Goal: Task Accomplishment & Management: Manage account settings

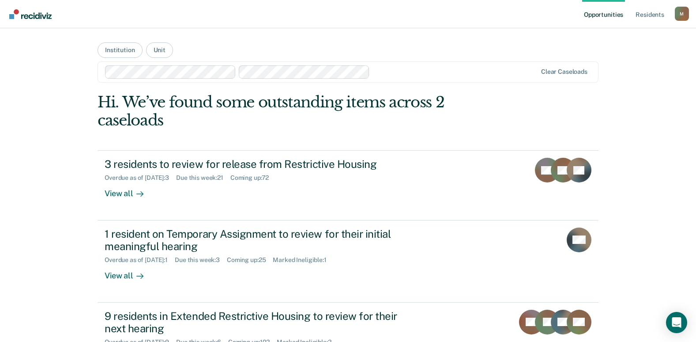
scroll to position [44, 0]
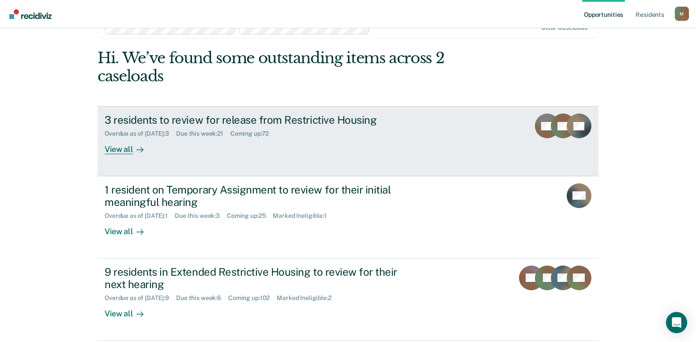
click at [119, 151] on div "View all" at bounding box center [129, 145] width 49 height 17
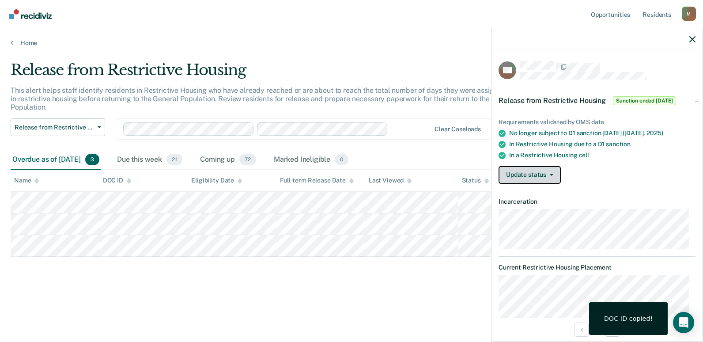
click at [526, 184] on button "Update status" at bounding box center [529, 175] width 62 height 18
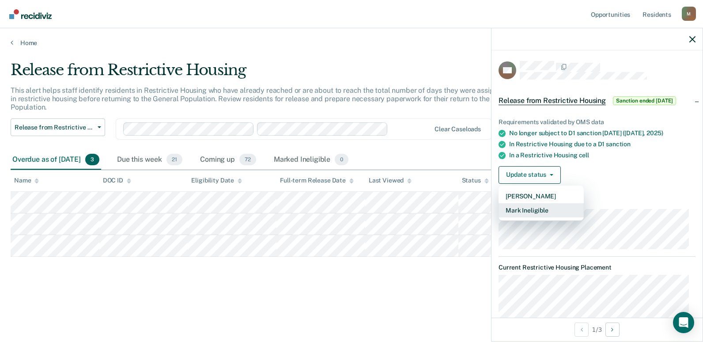
click at [524, 216] on button "Mark Ineligible" at bounding box center [540, 210] width 85 height 14
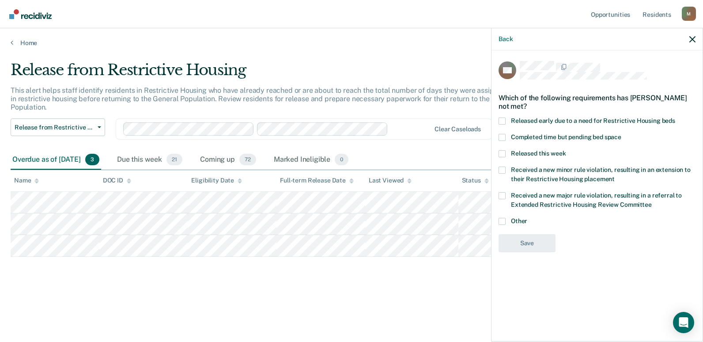
click at [501, 218] on span at bounding box center [501, 221] width 7 height 7
click at [527, 218] on input "Other" at bounding box center [527, 218] width 0 height 0
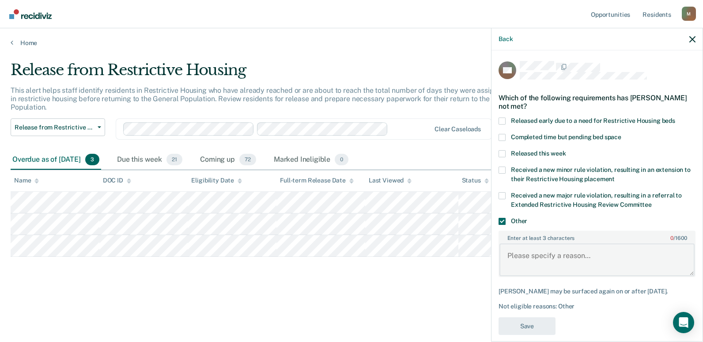
click at [530, 255] on textarea "Enter at least 3 characters 0 / 1600" at bounding box center [596, 259] width 195 height 33
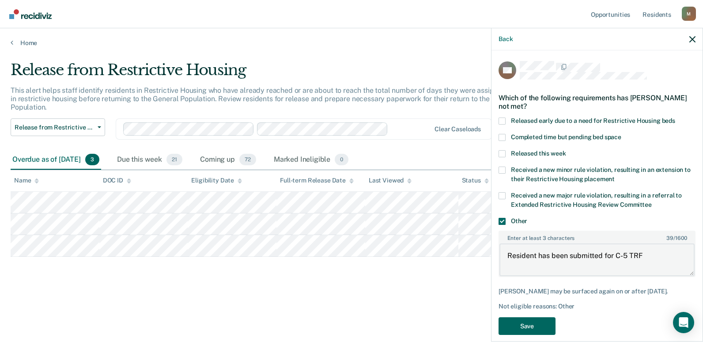
type textarea "Resident has been submitted for C-5 TRF"
click at [532, 321] on button "Save" at bounding box center [526, 326] width 57 height 18
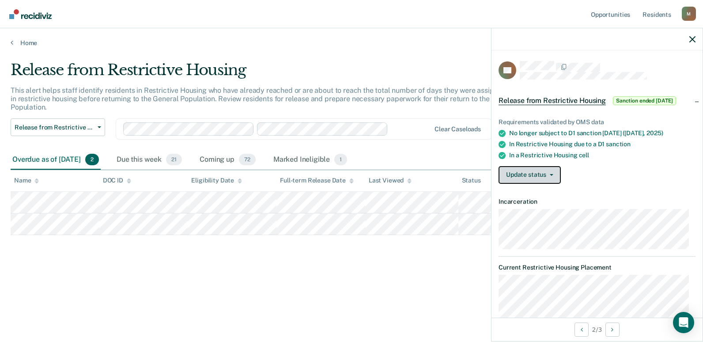
click at [532, 174] on button "Update status" at bounding box center [529, 175] width 62 height 18
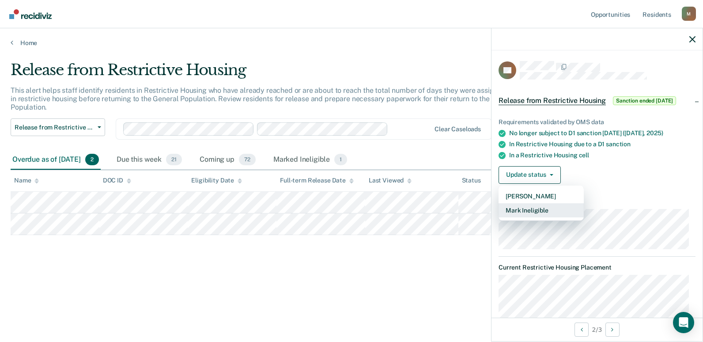
click at [528, 207] on button "Mark Ineligible" at bounding box center [540, 210] width 85 height 14
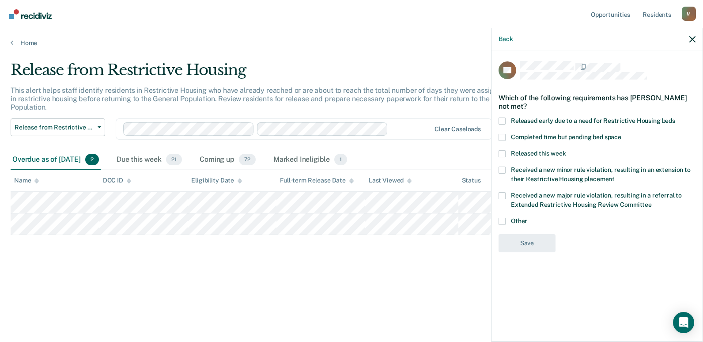
click at [535, 137] on span "Completed time but pending bed space" at bounding box center [566, 136] width 110 height 7
click at [621, 134] on input "Completed time but pending bed space" at bounding box center [621, 134] width 0 height 0
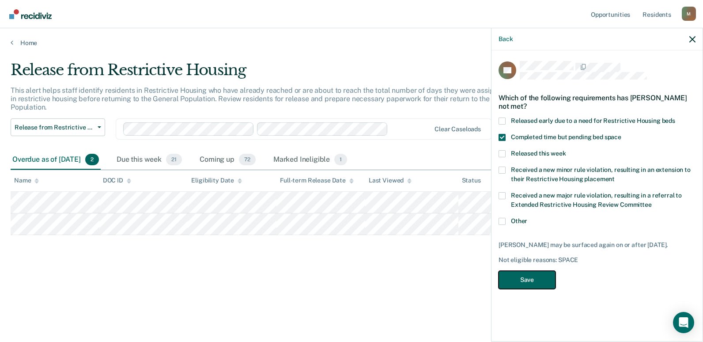
click at [535, 286] on button "Save" at bounding box center [526, 280] width 57 height 18
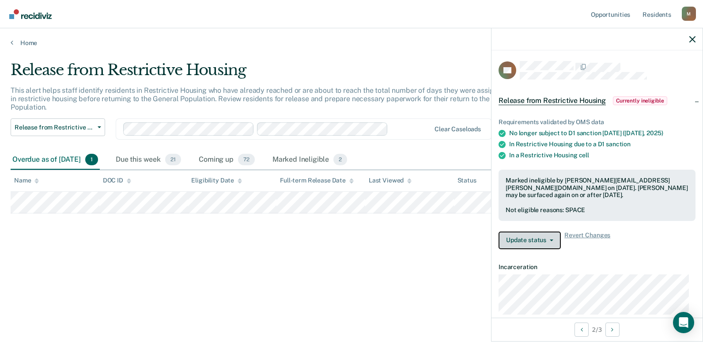
click at [535, 237] on button "Update status" at bounding box center [529, 240] width 62 height 18
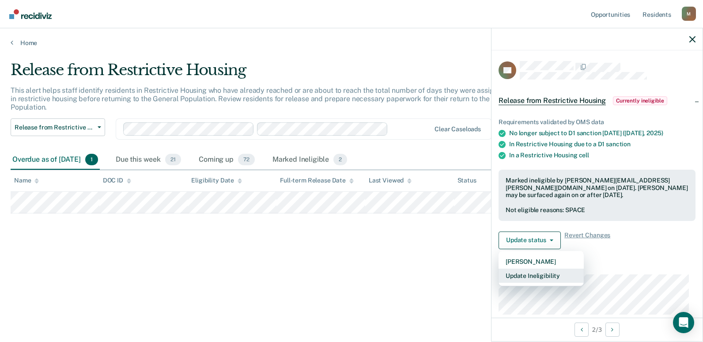
click at [546, 274] on button "Update Ineligibility" at bounding box center [540, 275] width 85 height 14
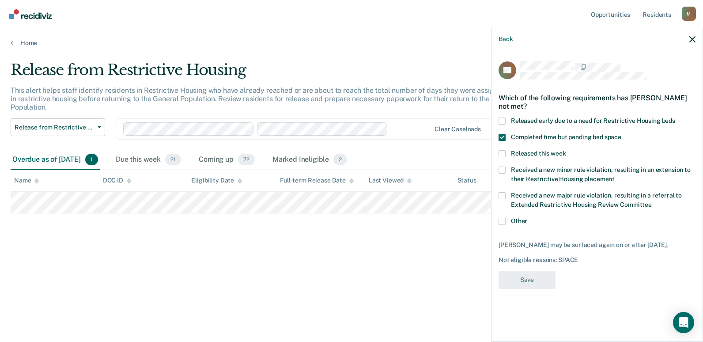
click at [702, 38] on html "Looks like you’re using Internet Explorer 11. For faster loading and a better e…" at bounding box center [351, 171] width 703 height 342
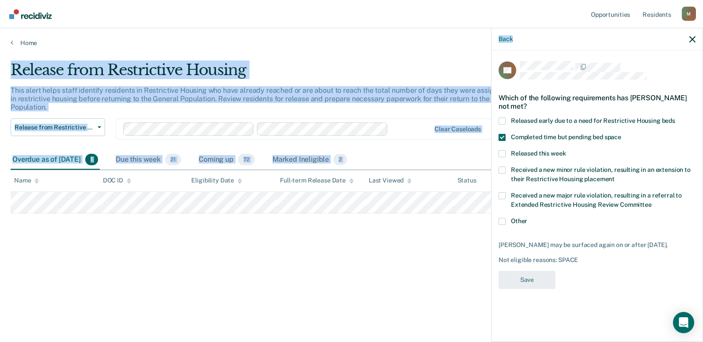
drag, startPoint x: 703, startPoint y: 38, endPoint x: 693, endPoint y: 39, distance: 10.2
click at [693, 39] on icon "button" at bounding box center [692, 39] width 6 height 6
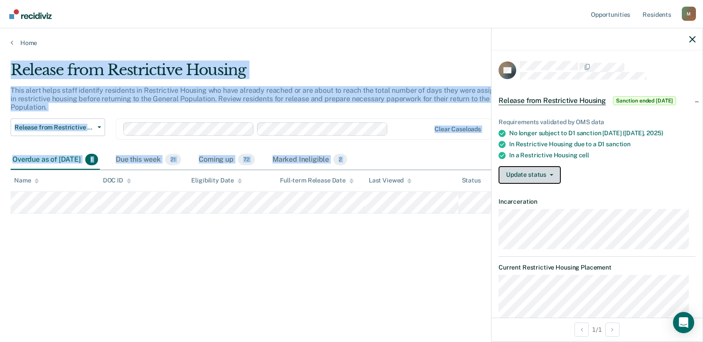
click at [553, 177] on button "Update status" at bounding box center [529, 175] width 62 height 18
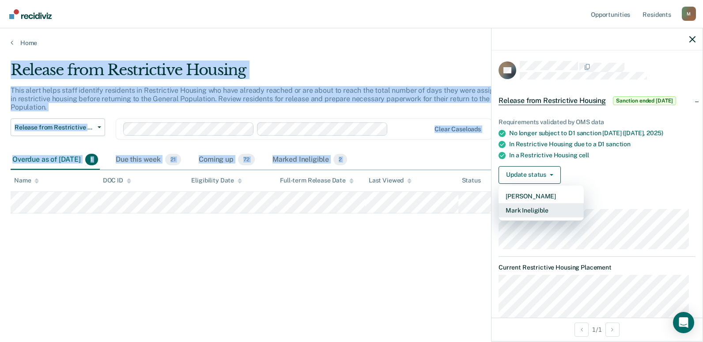
click at [534, 208] on button "Mark Ineligible" at bounding box center [540, 210] width 85 height 14
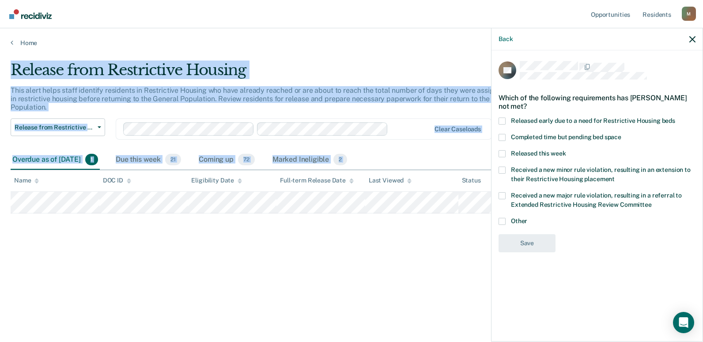
click at [538, 136] on span "Completed time but pending bed space" at bounding box center [566, 136] width 110 height 7
click at [621, 134] on input "Completed time but pending bed space" at bounding box center [621, 134] width 0 height 0
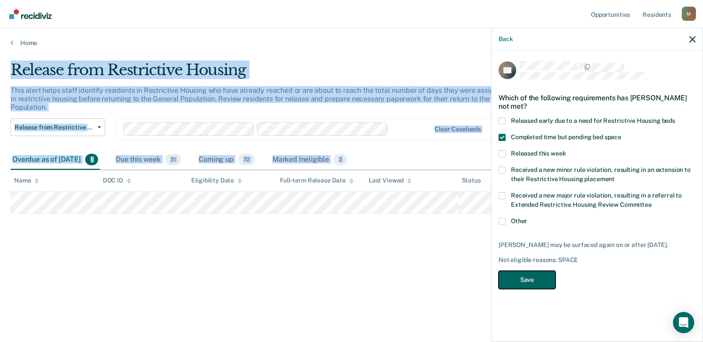
click at [514, 294] on div "PC Which of the following requirements has [PERSON_NAME] not met? Released earl…" at bounding box center [596, 177] width 197 height 233
click at [518, 285] on button "Save" at bounding box center [526, 280] width 57 height 18
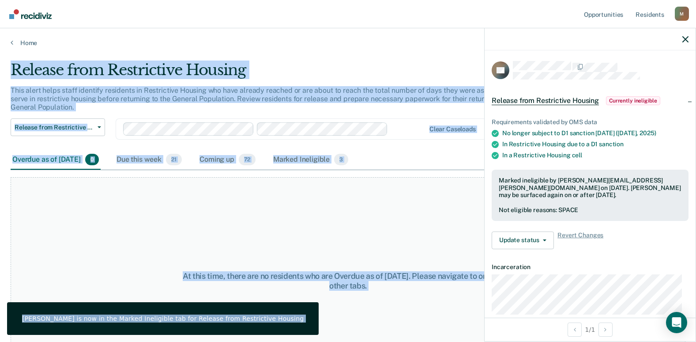
click at [371, 207] on div "At this time, there are no residents who are Overdue as of [DATE]. Please navig…" at bounding box center [348, 280] width 675 height 207
click at [363, 206] on div "At this time, there are no residents who are Overdue as of [DATE]. Please navig…" at bounding box center [348, 280] width 675 height 207
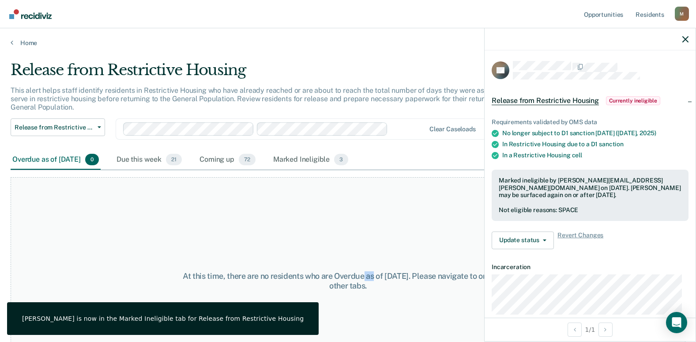
click at [367, 207] on div "At this time, there are no residents who are Overdue as of [DATE]. Please navig…" at bounding box center [348, 280] width 675 height 207
drag, startPoint x: 367, startPoint y: 207, endPoint x: 273, endPoint y: 195, distance: 94.3
click at [273, 195] on div "At this time, there are no residents who are Overdue as of [DATE]. Please navig…" at bounding box center [348, 280] width 675 height 207
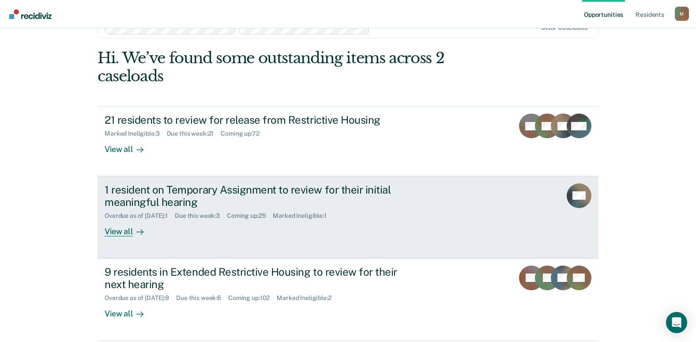
click at [124, 233] on div "View all" at bounding box center [129, 227] width 49 height 17
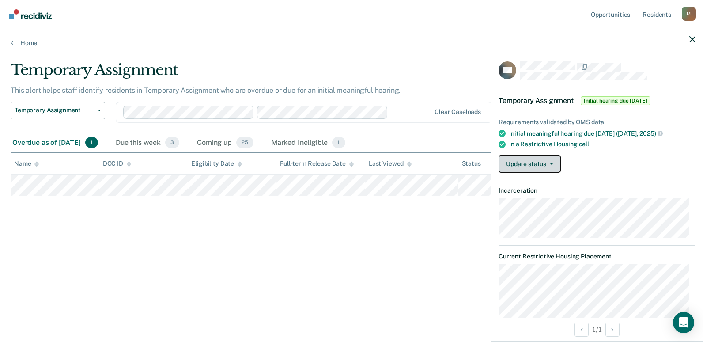
click at [527, 169] on button "Update status" at bounding box center [529, 164] width 62 height 18
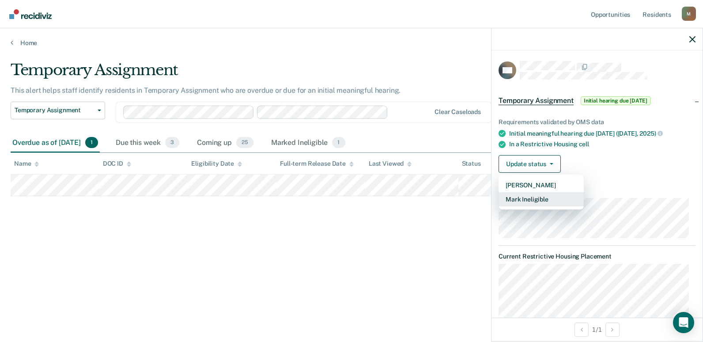
click at [517, 198] on button "Mark Ineligible" at bounding box center [540, 199] width 85 height 14
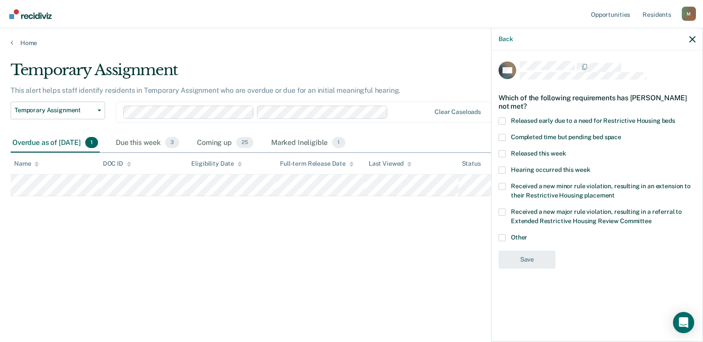
click at [447, 266] on div "Temporary Assignment This alert helps staff identify residents in Temporary Ass…" at bounding box center [351, 168] width 681 height 214
click at [690, 42] on icon "button" at bounding box center [692, 39] width 6 height 6
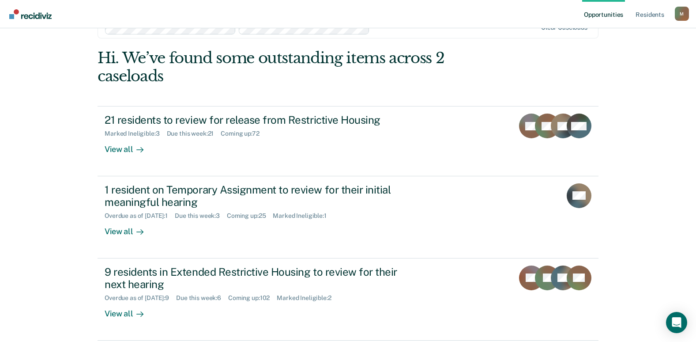
scroll to position [88, 0]
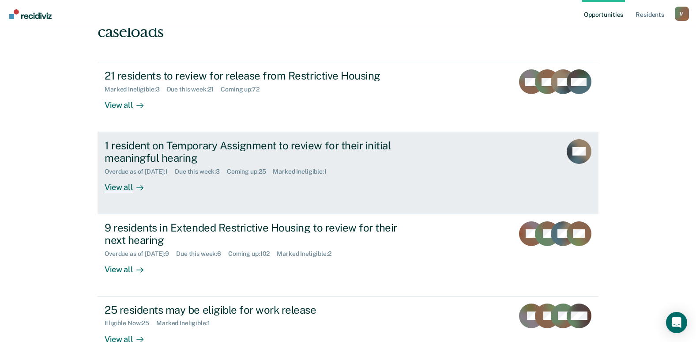
click at [132, 156] on div "1 resident on Temporary Assignment to review for their initial meaningful heari…" at bounding box center [260, 152] width 310 height 26
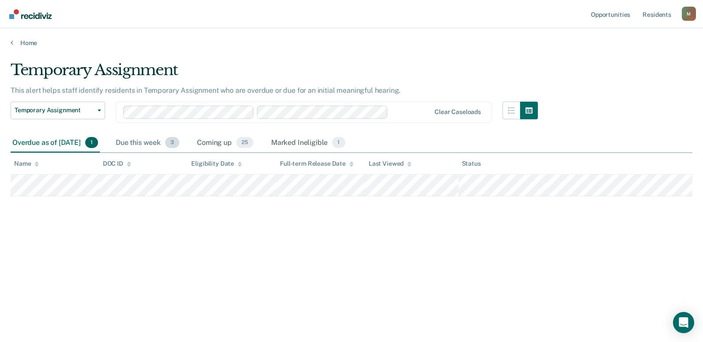
click at [160, 144] on div "Due this week 3" at bounding box center [147, 142] width 67 height 19
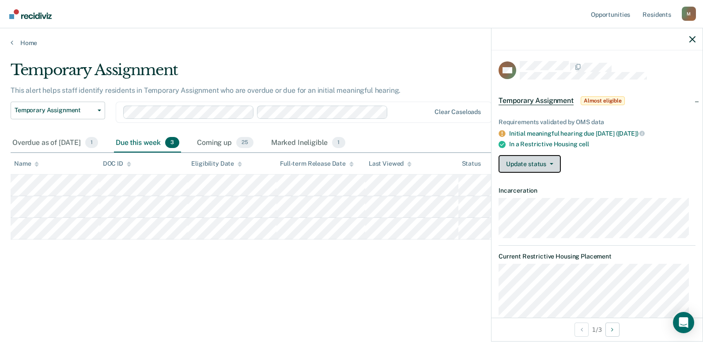
click at [532, 169] on button "Update status" at bounding box center [529, 164] width 62 height 18
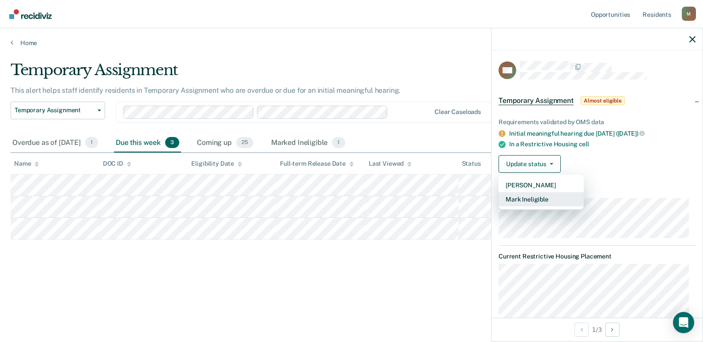
click at [516, 196] on button "Mark Ineligible" at bounding box center [540, 199] width 85 height 14
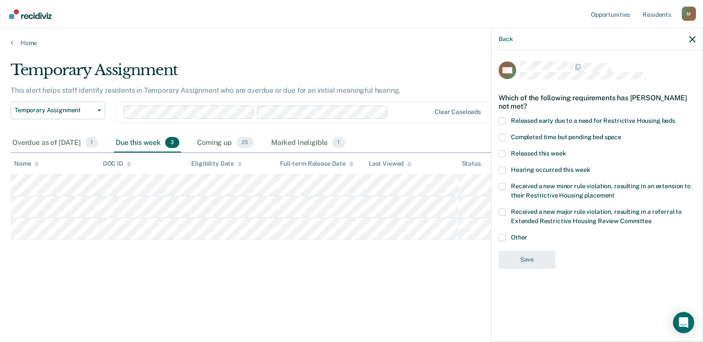
click at [528, 169] on span "Hearing occurred this week" at bounding box center [550, 169] width 79 height 7
click at [590, 166] on input "Hearing occurred this week" at bounding box center [590, 166] width 0 height 0
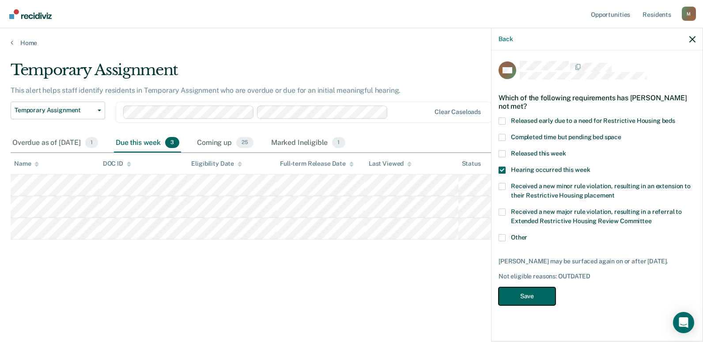
click at [524, 292] on button "Save" at bounding box center [526, 296] width 57 height 18
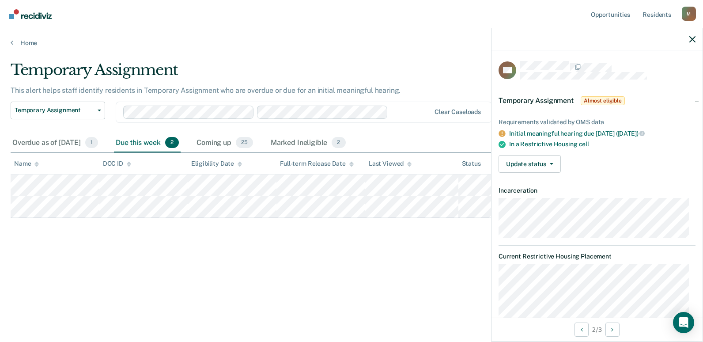
click at [416, 260] on div "Temporary Assignment This alert helps staff identify residents in Temporary Ass…" at bounding box center [351, 168] width 681 height 214
click at [512, 161] on button "Update status" at bounding box center [529, 164] width 62 height 18
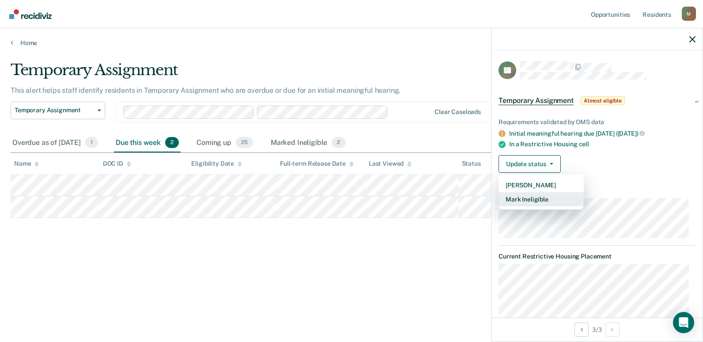
click at [520, 201] on button "Mark Ineligible" at bounding box center [540, 199] width 85 height 14
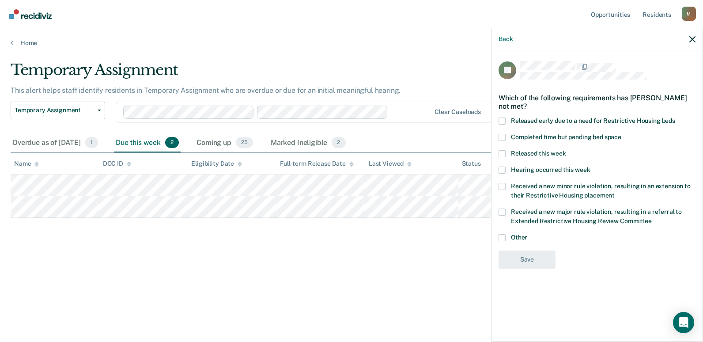
click at [460, 259] on div "Temporary Assignment This alert helps staff identify residents in Temporary Ass…" at bounding box center [351, 168] width 681 height 214
click at [695, 38] on div "Back" at bounding box center [596, 39] width 211 height 22
click at [254, 146] on div "Coming up 25" at bounding box center [225, 142] width 60 height 19
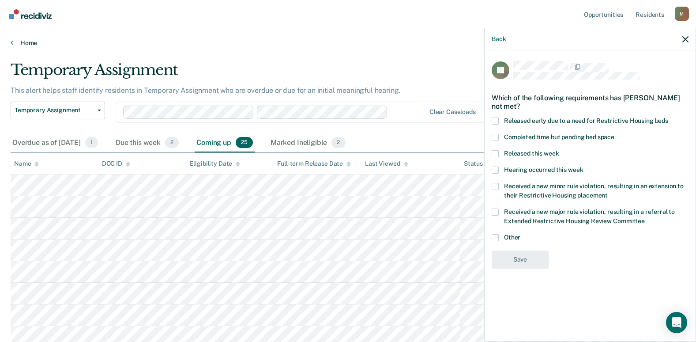
click at [19, 45] on link "Home" at bounding box center [348, 43] width 675 height 8
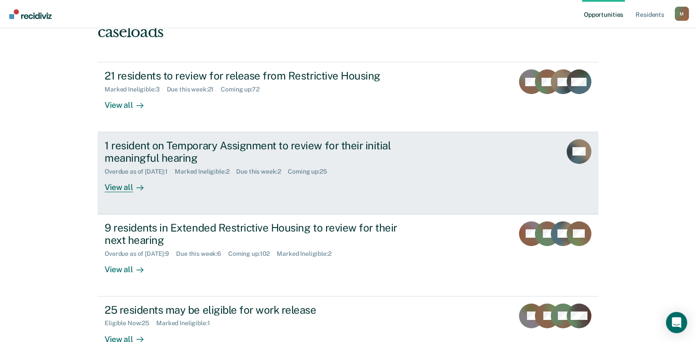
scroll to position [132, 0]
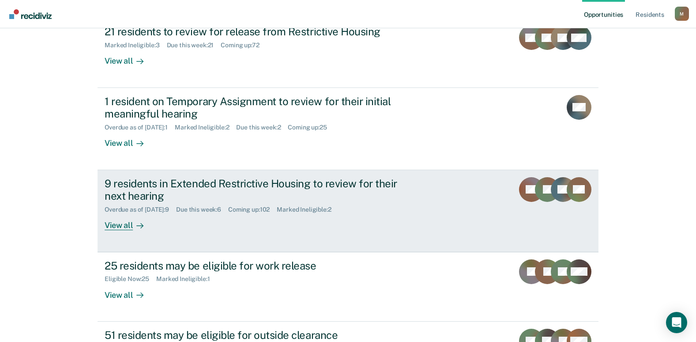
click at [107, 192] on div "9 residents in Extended Restrictive Housing to review for their next hearing" at bounding box center [260, 190] width 310 height 26
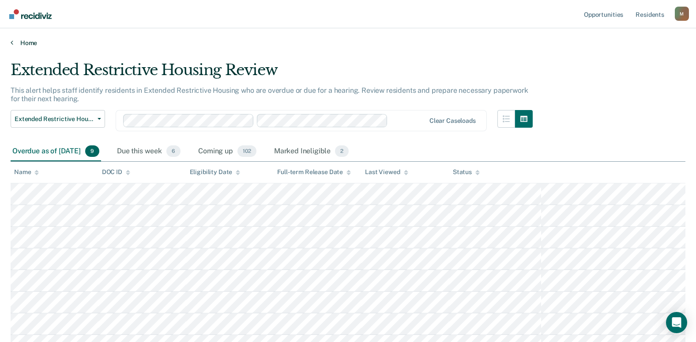
click at [16, 46] on link "Home" at bounding box center [348, 43] width 675 height 8
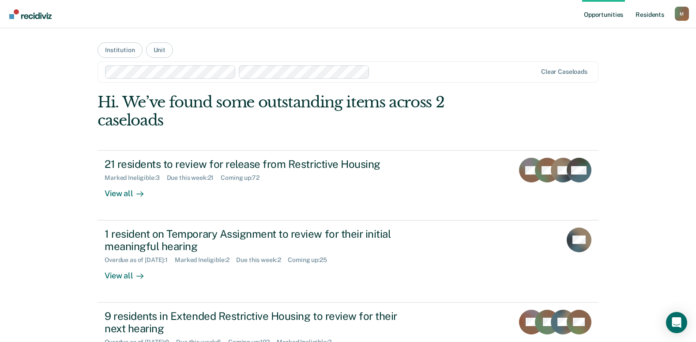
click at [653, 13] on link "Resident s" at bounding box center [650, 14] width 32 height 28
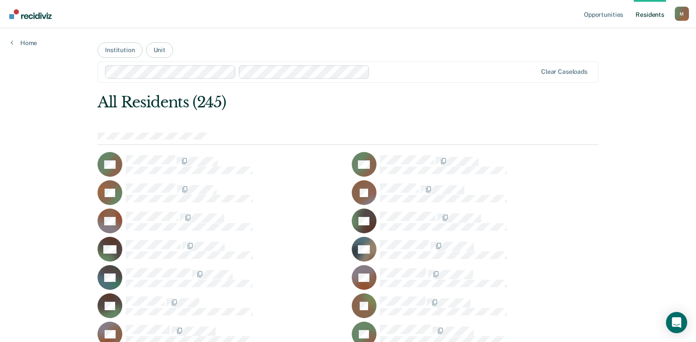
scroll to position [3039, 0]
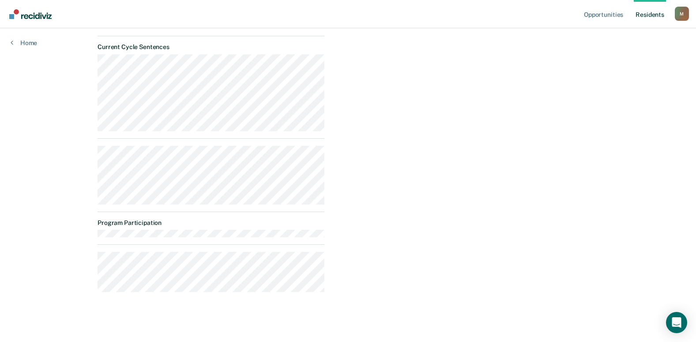
scroll to position [312, 0]
click at [59, 220] on div "Opportunities Resident s [PERSON_NAME][EMAIL_ADDRESS][PERSON_NAME][DOMAIN_NAME]…" at bounding box center [348, 15] width 696 height 654
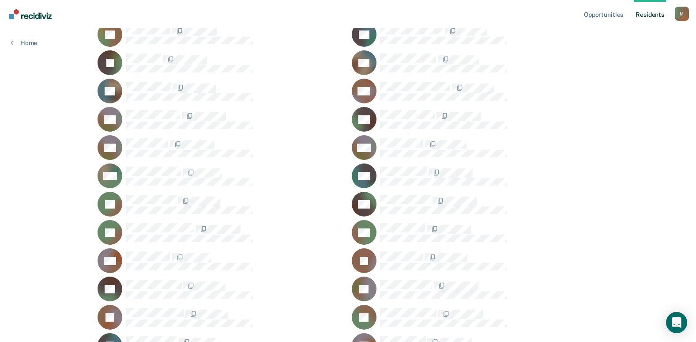
scroll to position [1147, 0]
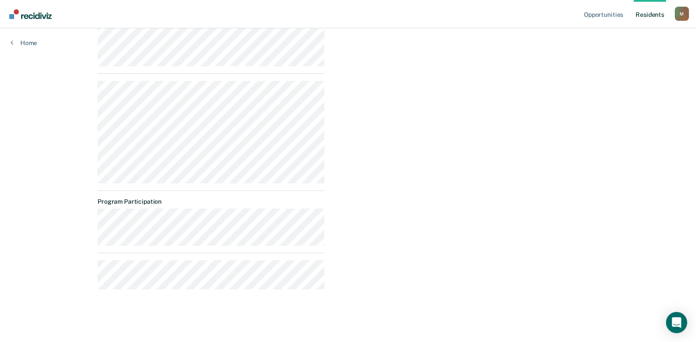
scroll to position [530, 0]
